Goal: Find specific page/section: Find specific page/section

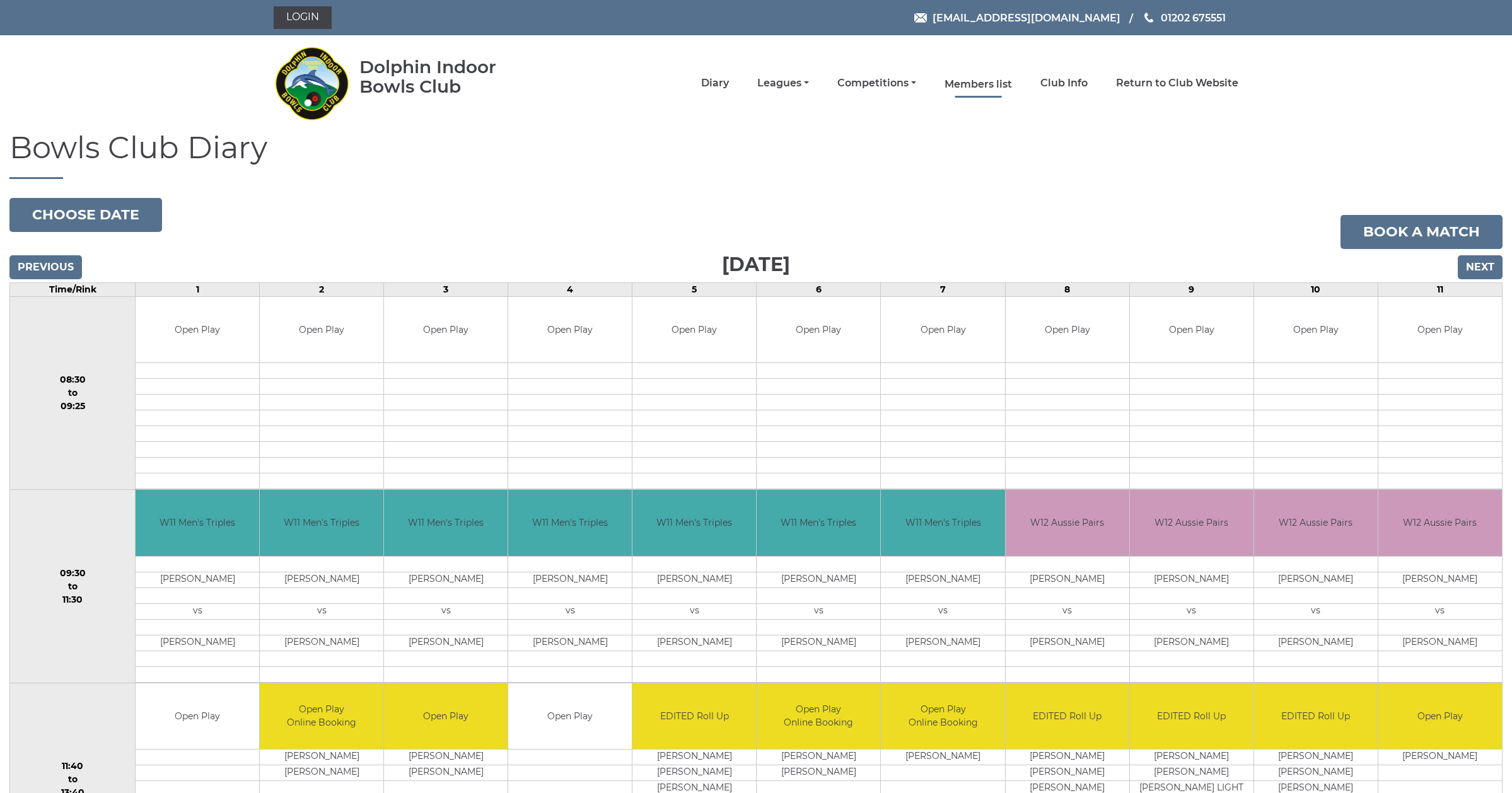
click at [1006, 86] on link "Members list" at bounding box center [978, 84] width 67 height 14
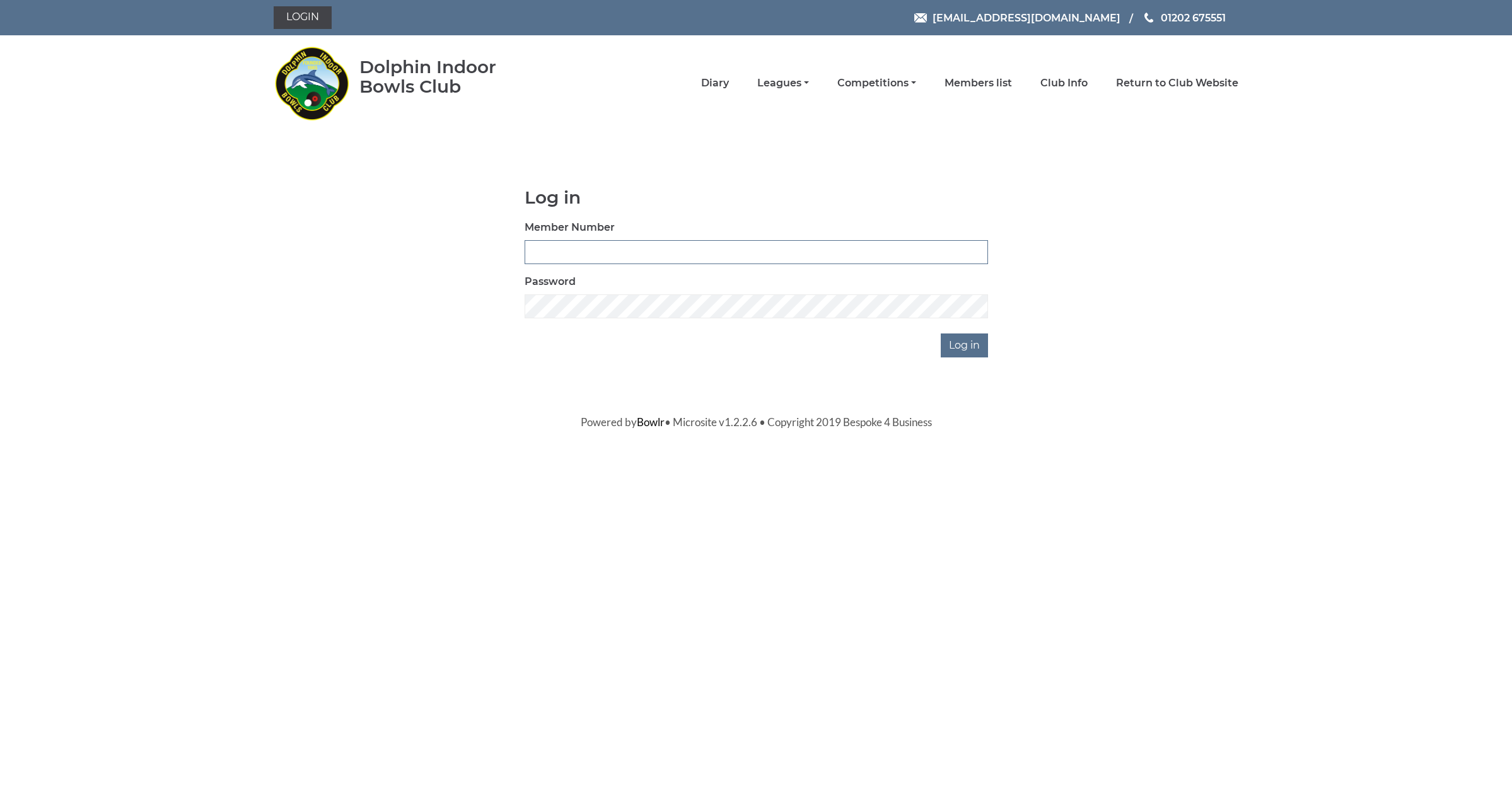
click at [691, 247] on input "Member Number" at bounding box center [756, 252] width 464 height 24
type input "1561"
click at [940, 333] on input "Log in" at bounding box center [964, 345] width 47 height 24
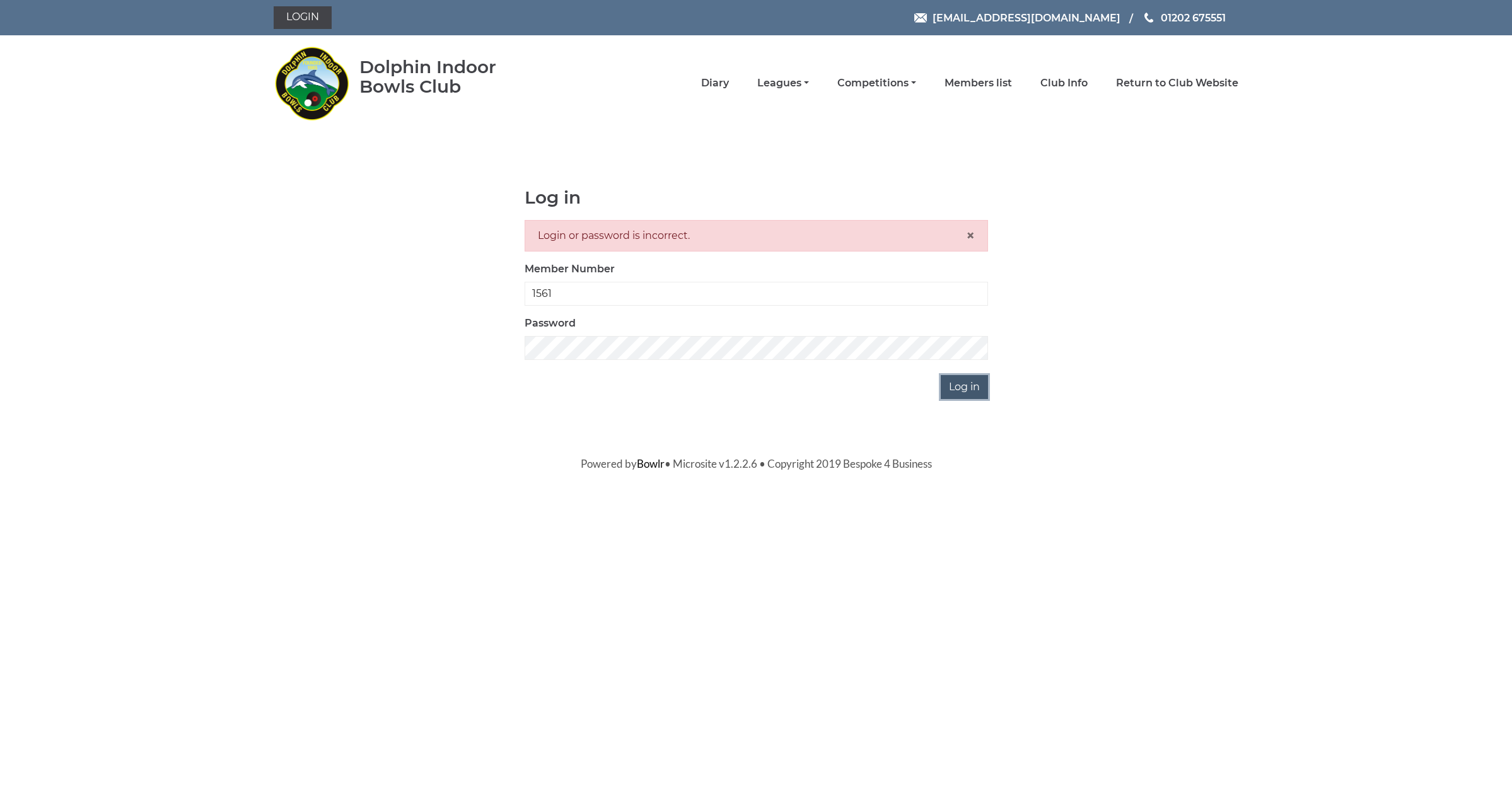
click at [971, 390] on input "Log in" at bounding box center [964, 387] width 47 height 24
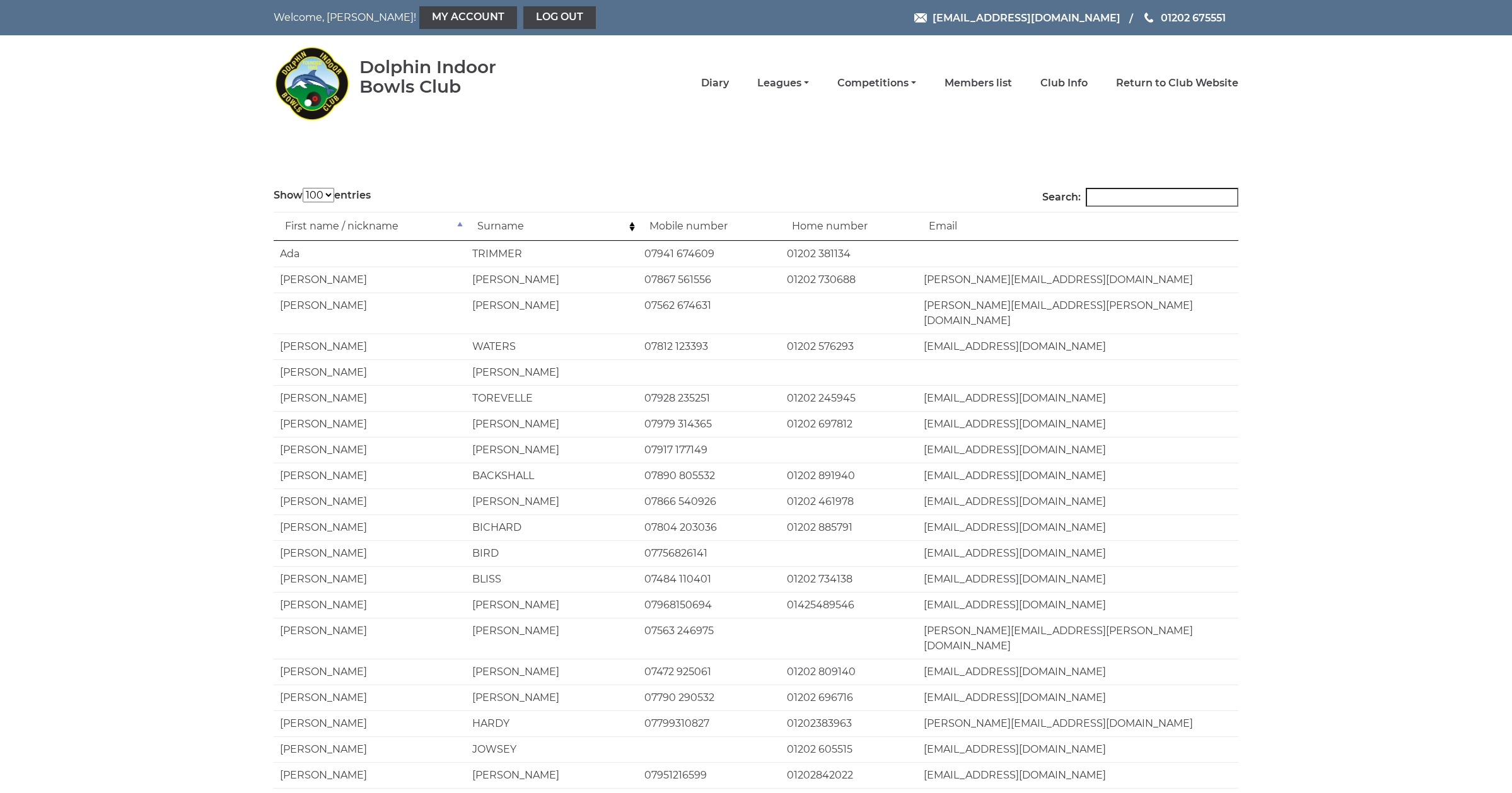
select select "100"
click at [460, 226] on td "First name / nickname" at bounding box center [369, 226] width 192 height 29
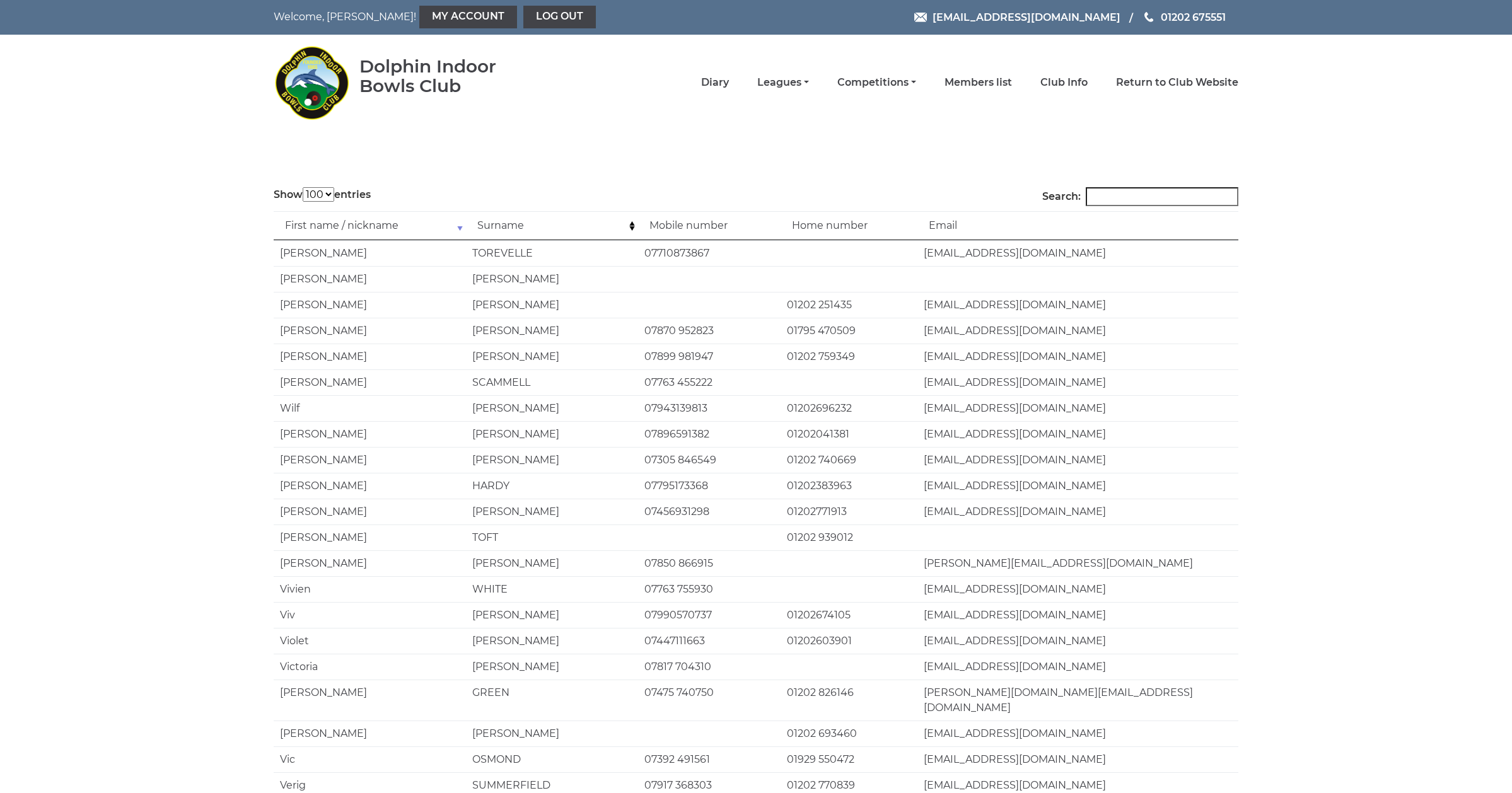
click at [460, 226] on td "First name / nickname" at bounding box center [369, 226] width 192 height 29
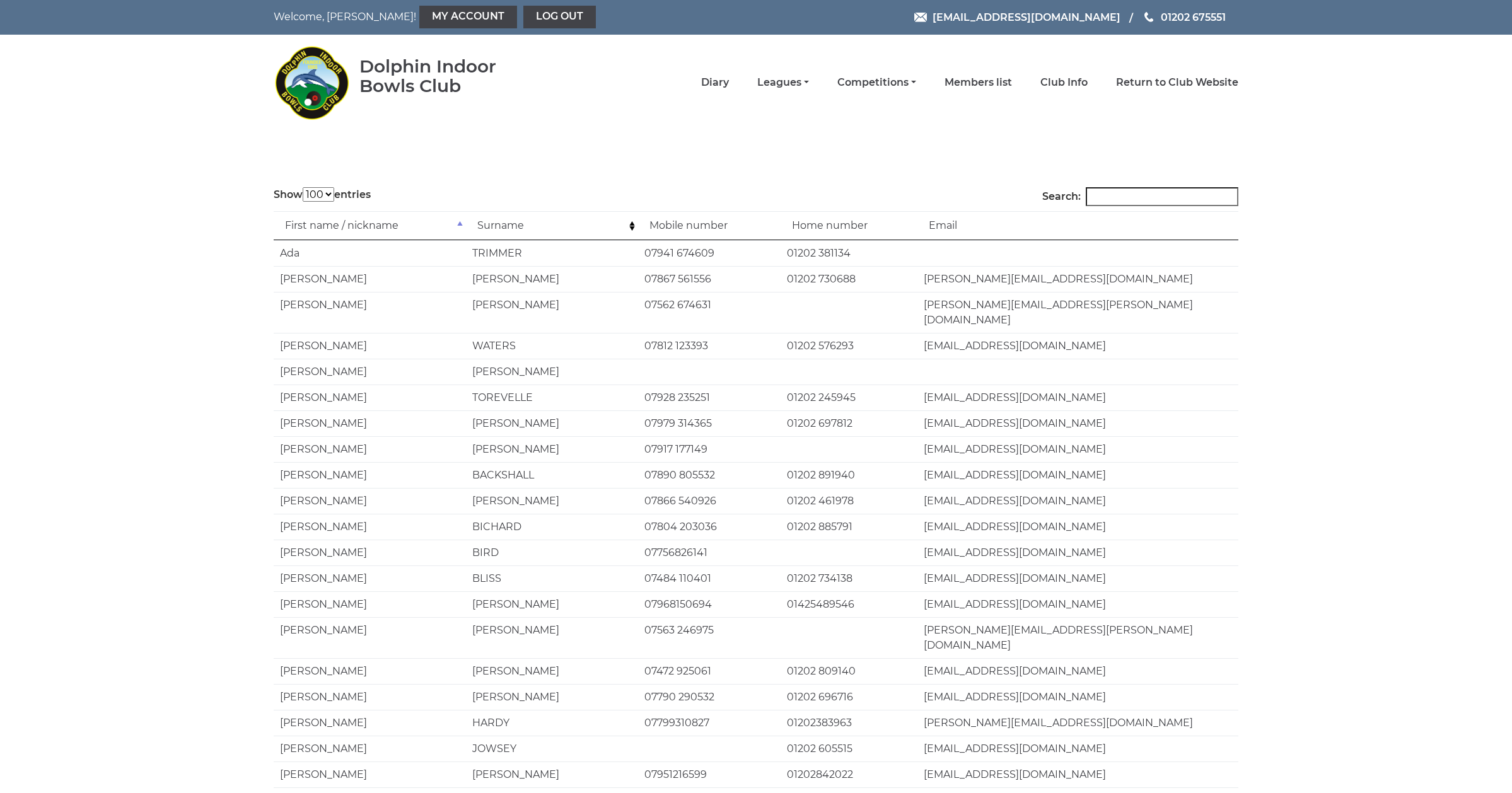
click at [461, 226] on td "First name / nickname" at bounding box center [369, 226] width 192 height 29
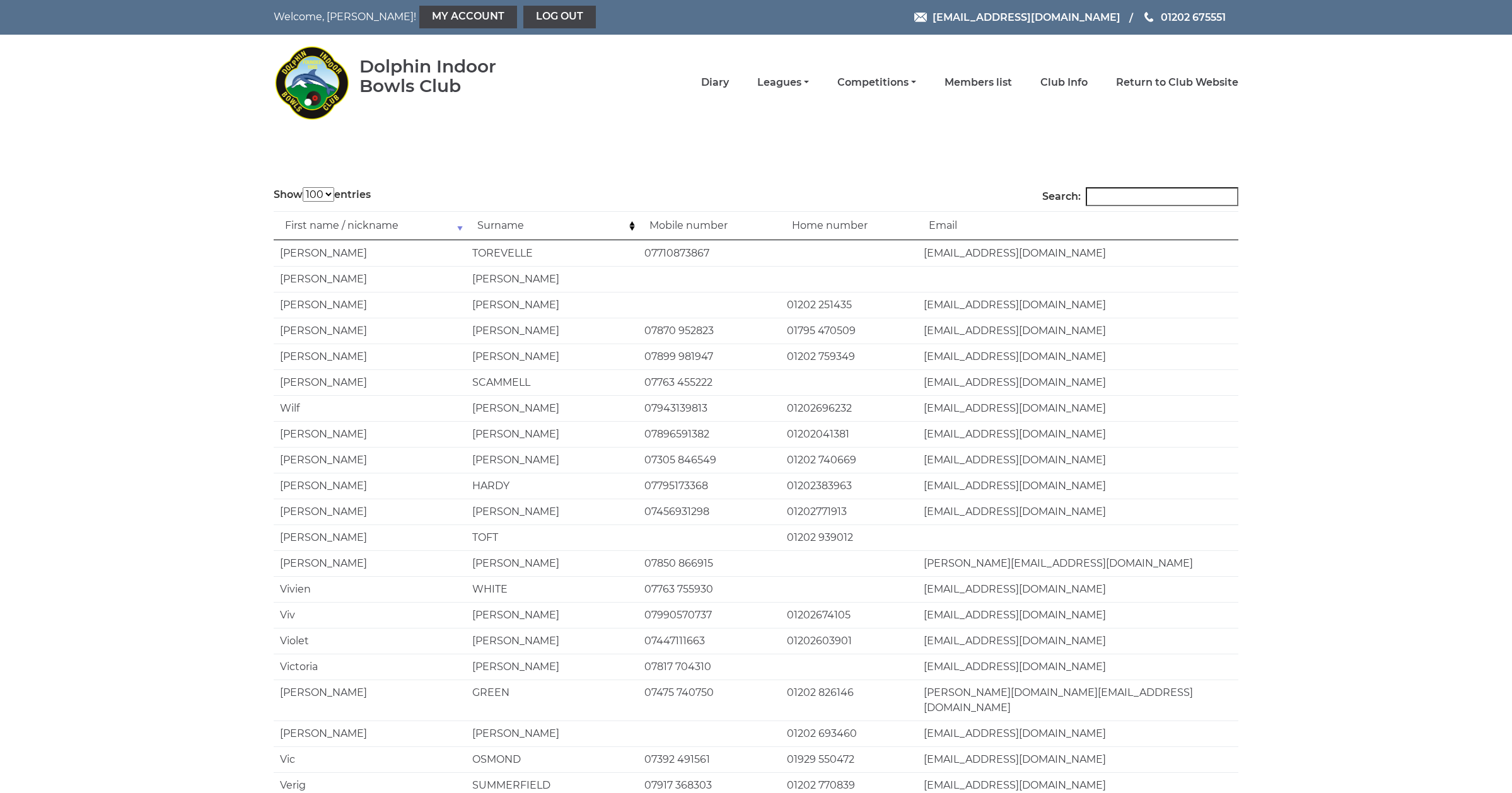
click at [461, 226] on td "First name / nickname" at bounding box center [369, 226] width 192 height 29
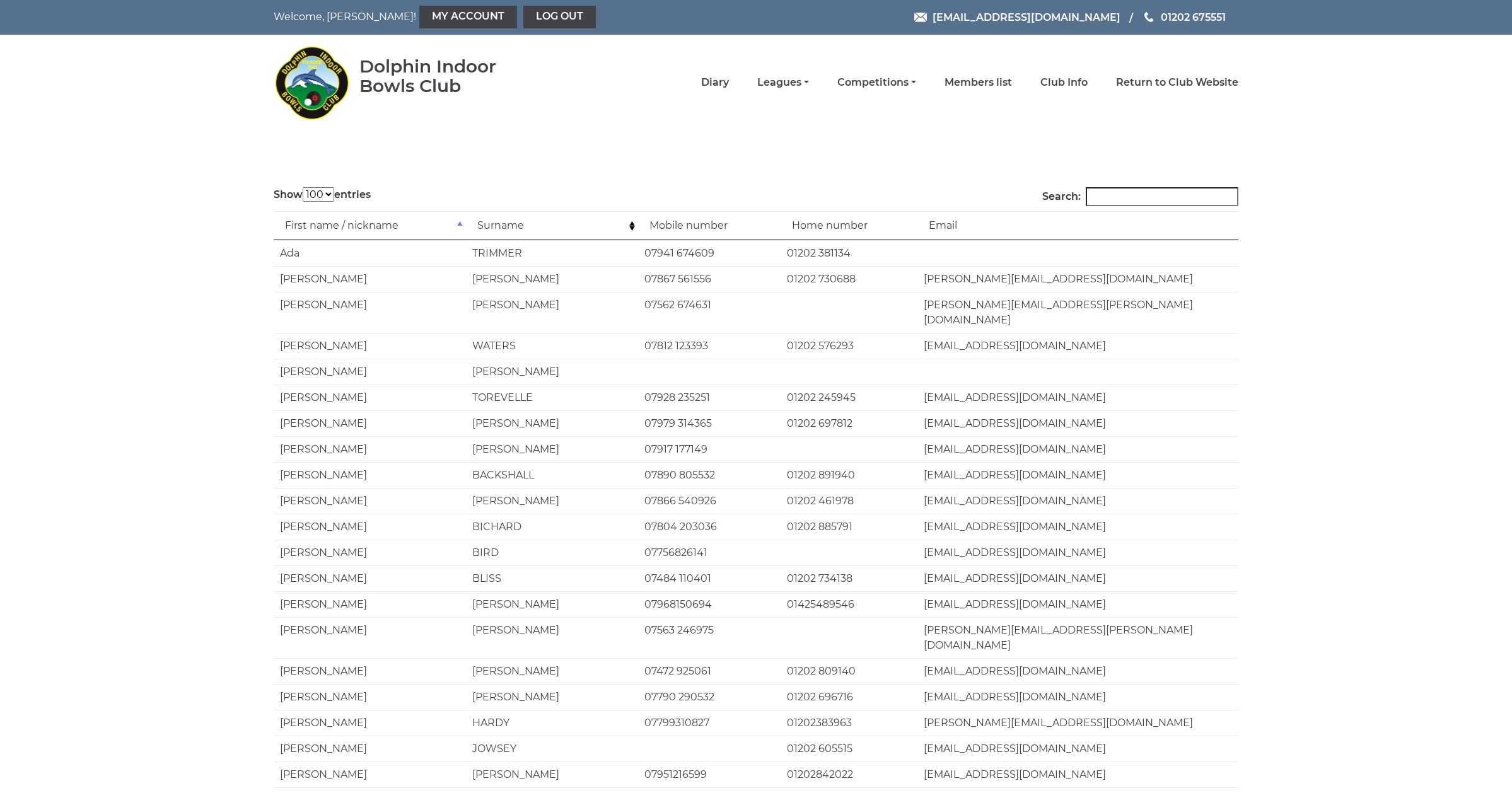
click at [461, 226] on td "First name / nickname" at bounding box center [369, 226] width 192 height 29
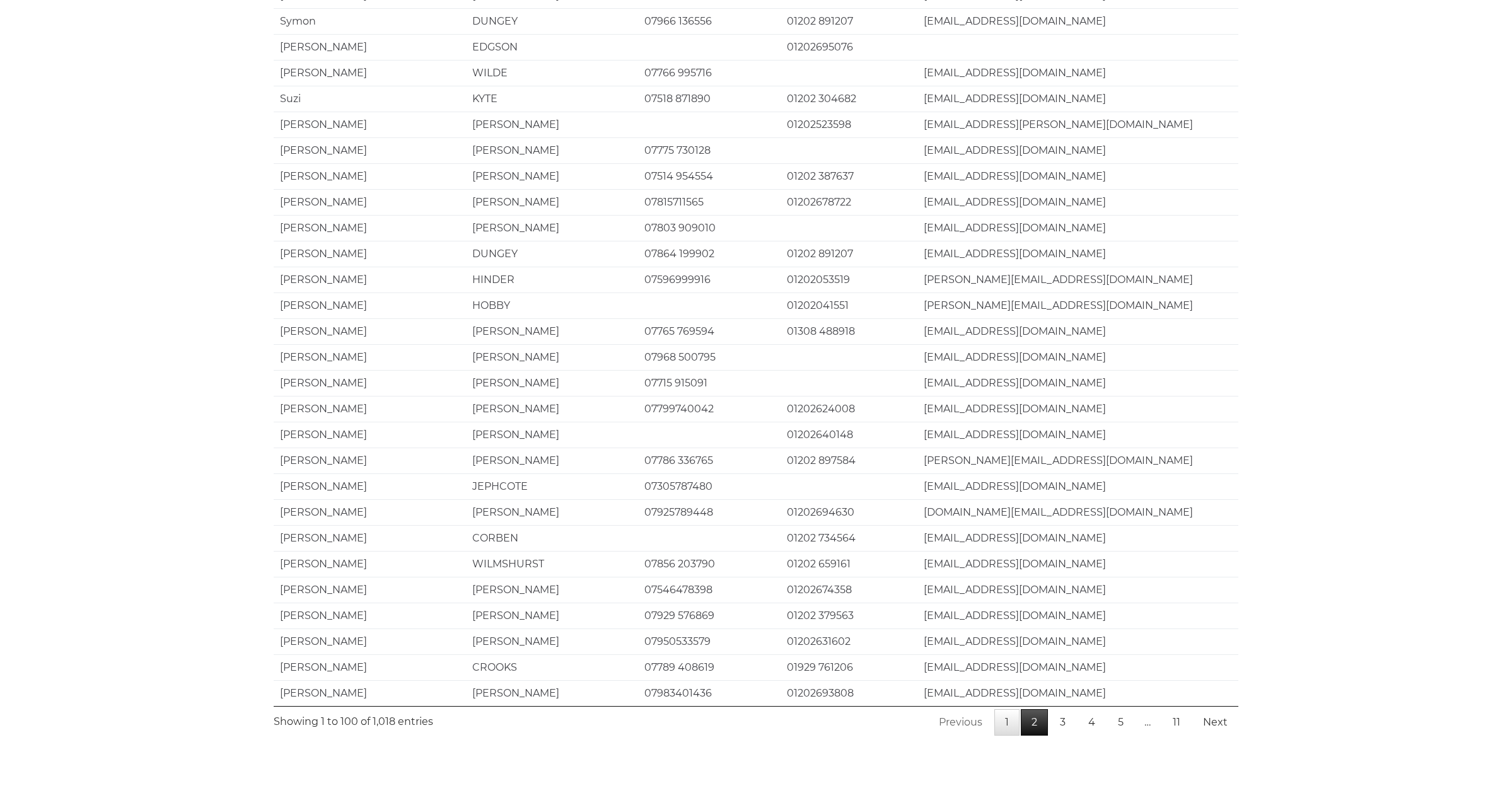
scroll to position [2133, 0]
click at [1043, 711] on link "2" at bounding box center [1034, 724] width 27 height 26
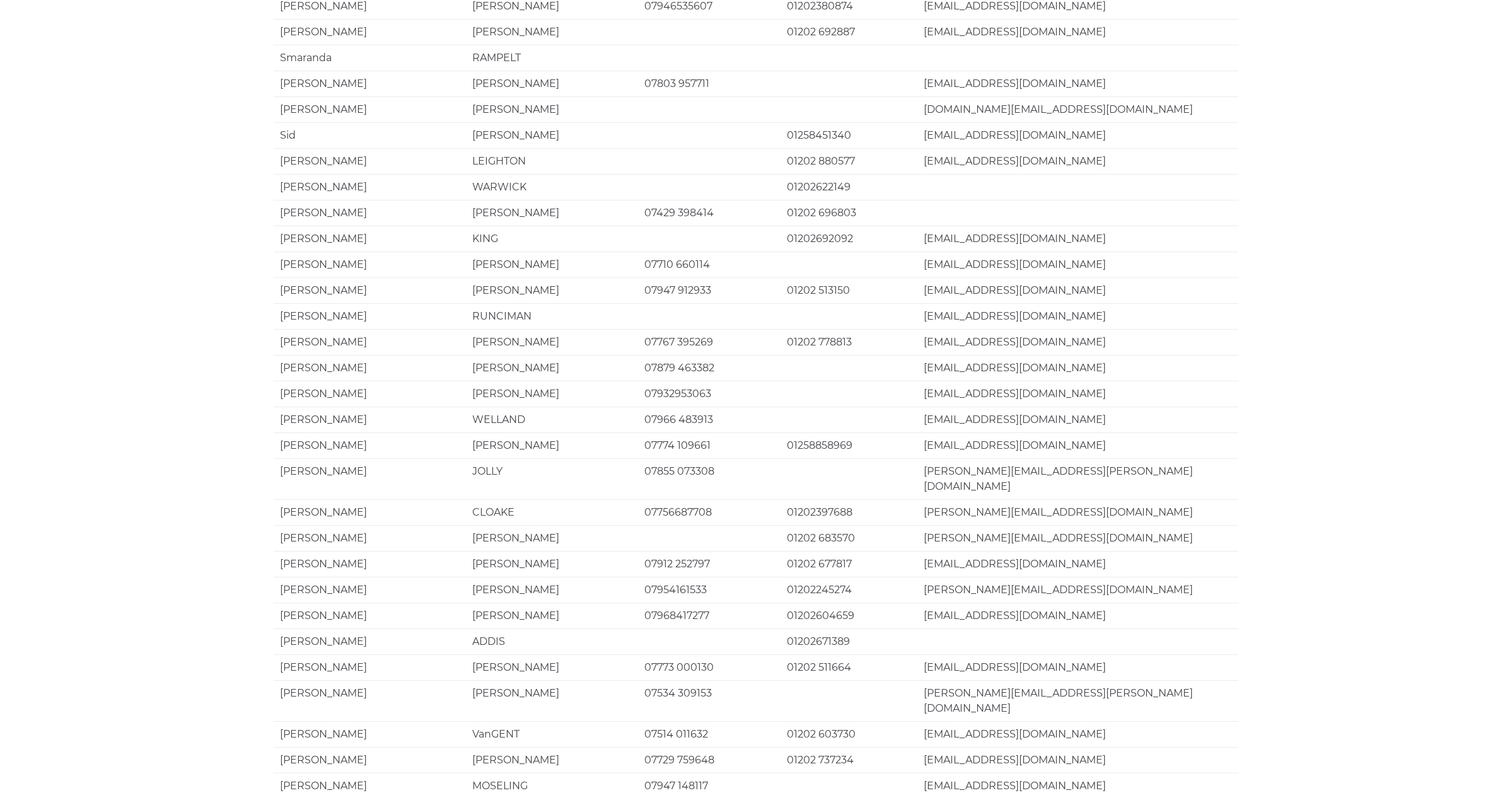
scroll to position [0, 0]
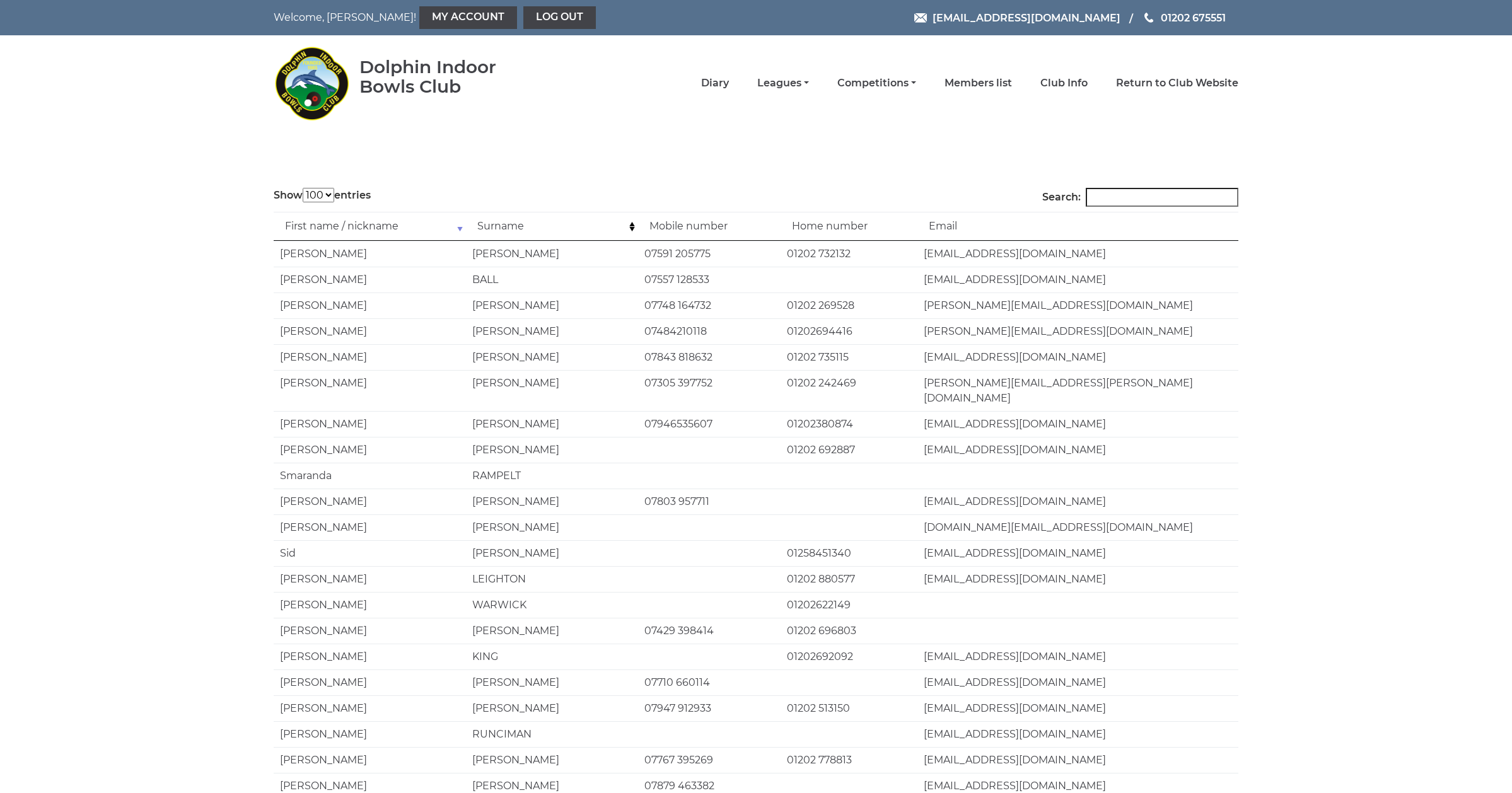
click at [464, 228] on td "First name / nickname" at bounding box center [369, 226] width 192 height 29
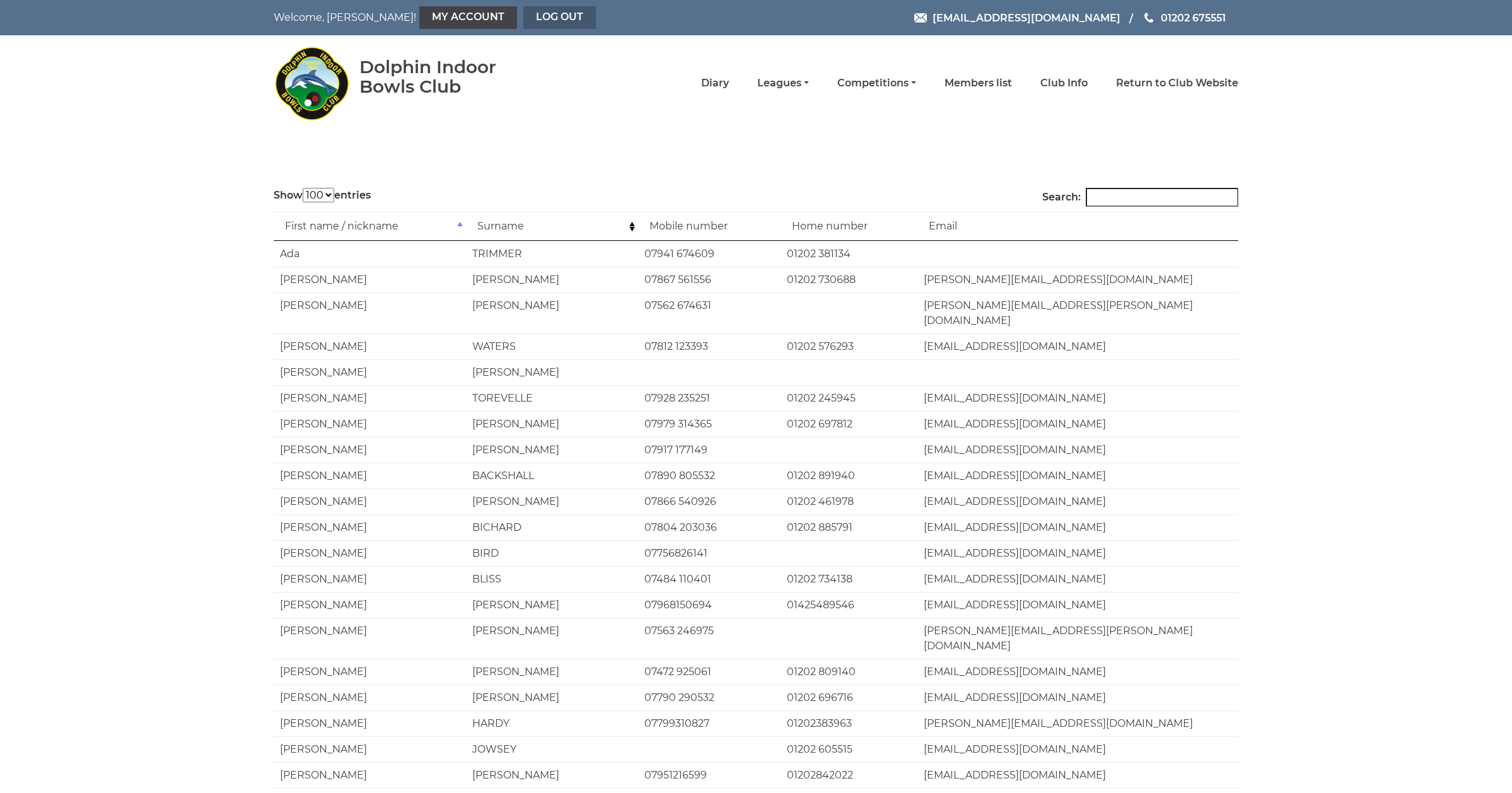
click at [523, 19] on link "Log out" at bounding box center [559, 18] width 73 height 23
